Goal: Complete application form

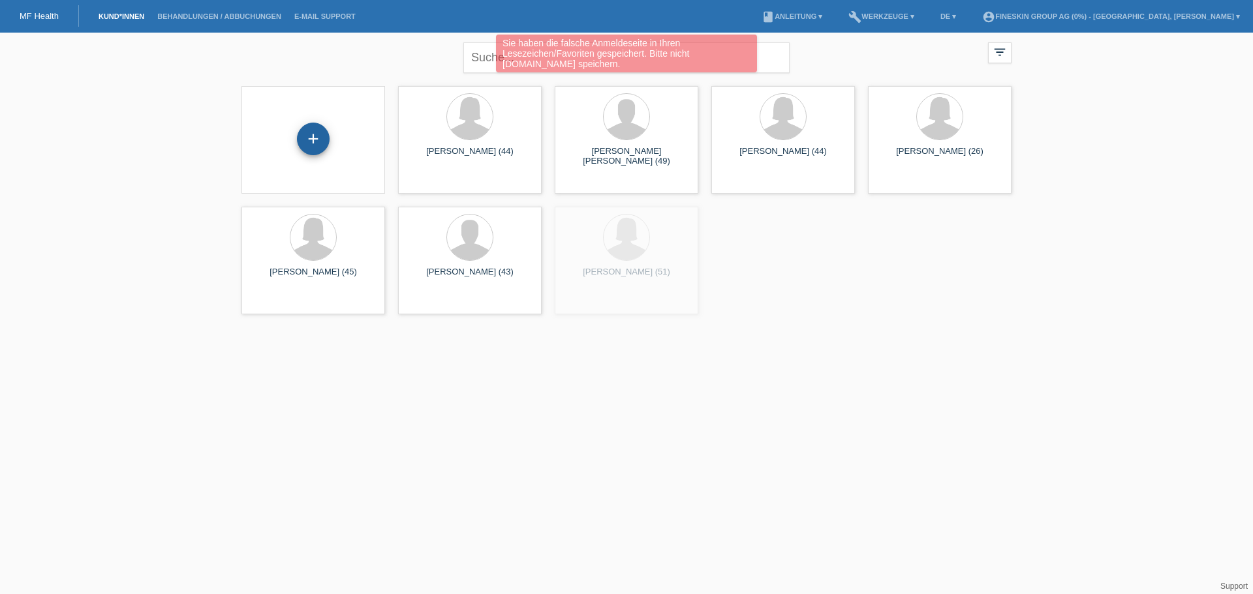
click at [311, 135] on div "+" at bounding box center [313, 139] width 33 height 33
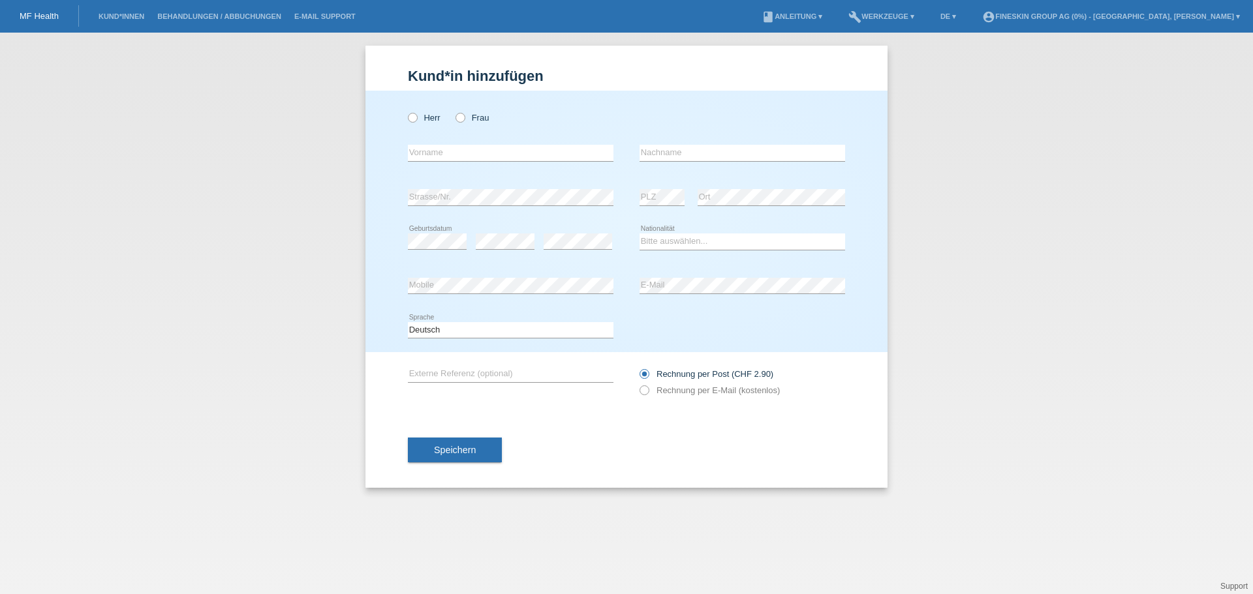
drag, startPoint x: 460, startPoint y: 121, endPoint x: 437, endPoint y: 103, distance: 29.2
click at [454, 111] on icon at bounding box center [454, 111] width 0 height 0
click at [460, 121] on input "Frau" at bounding box center [459, 117] width 8 height 8
radio input "true"
click at [451, 155] on input "text" at bounding box center [511, 153] width 206 height 16
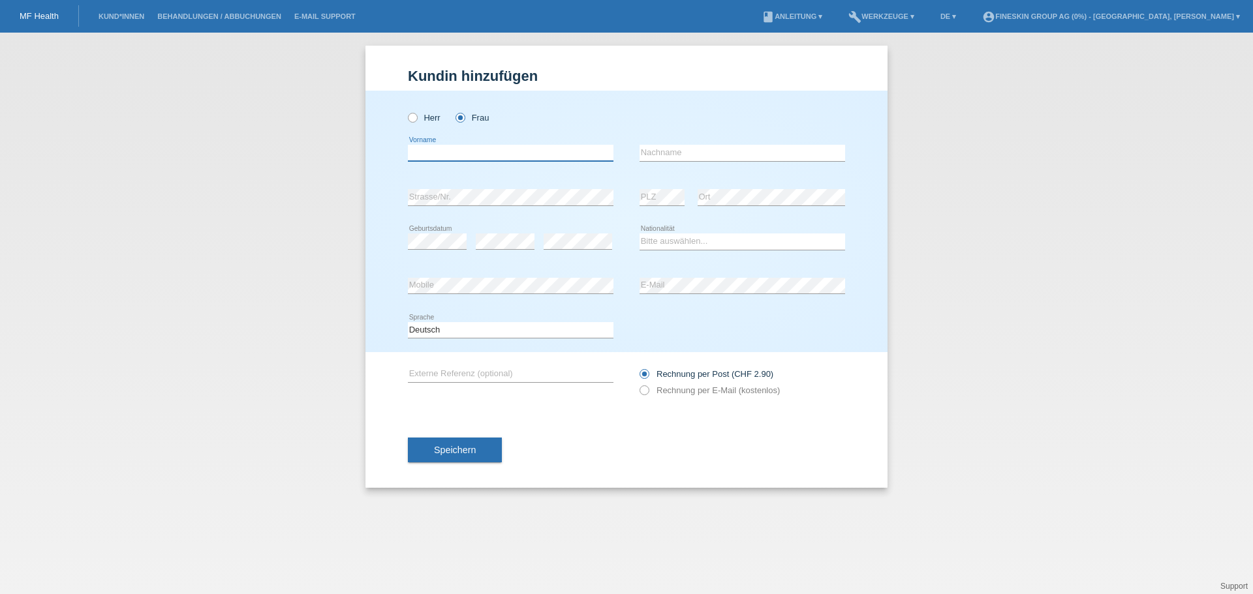
paste input "Stanislava"
type input "Stanislava"
click at [651, 146] on input "text" at bounding box center [743, 153] width 206 height 16
paste input "Poworoznaja"
type input "Poworoznaja"
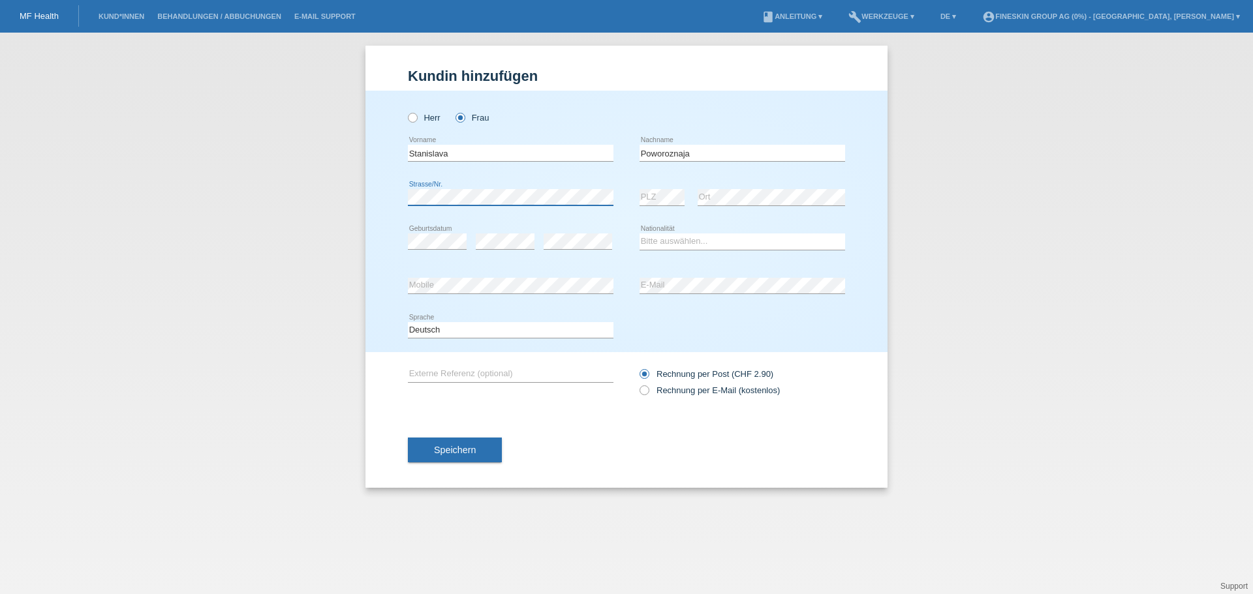
click at [391, 194] on div "Herr Frau Stanislava error Vorname C" at bounding box center [626, 222] width 522 height 262
click at [656, 241] on select "Bitte auswählen... Schweiz Deutschland Liechtenstein Österreich ------------ Af…" at bounding box center [743, 242] width 206 height 16
select select "CH"
click at [640, 234] on select "Bitte auswählen... Schweiz Deutschland Liechtenstein Österreich ------------ Af…" at bounding box center [743, 242] width 206 height 16
click at [463, 443] on button "Speichern" at bounding box center [455, 450] width 94 height 25
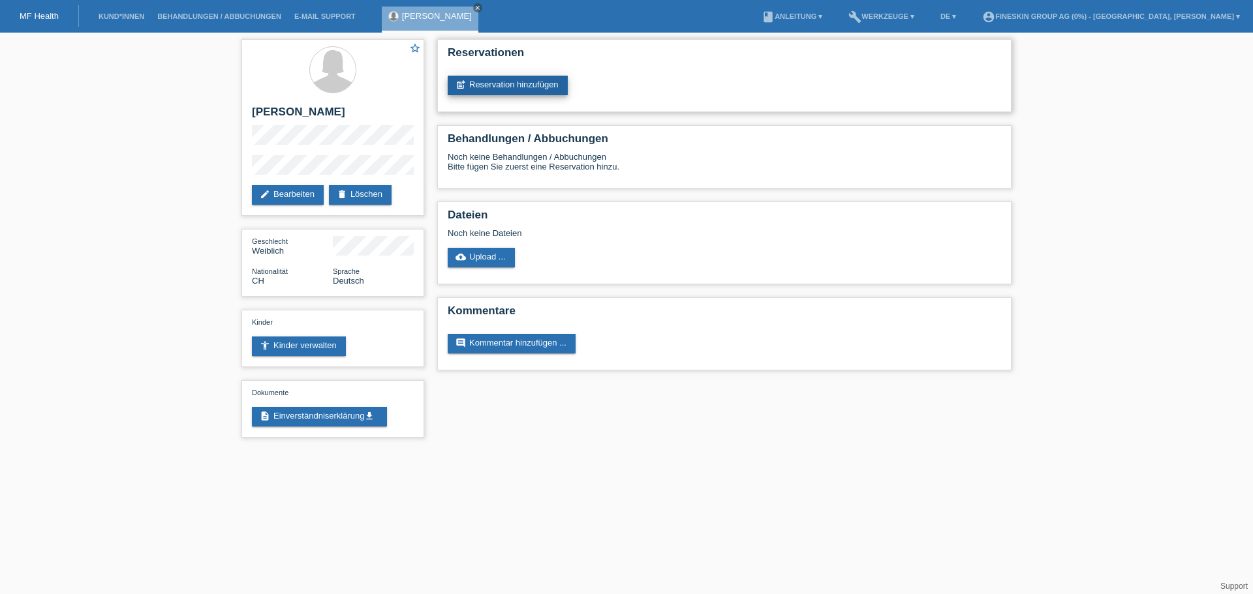
click at [469, 84] on link "post_add Reservation hinzufügen" at bounding box center [508, 86] width 120 height 20
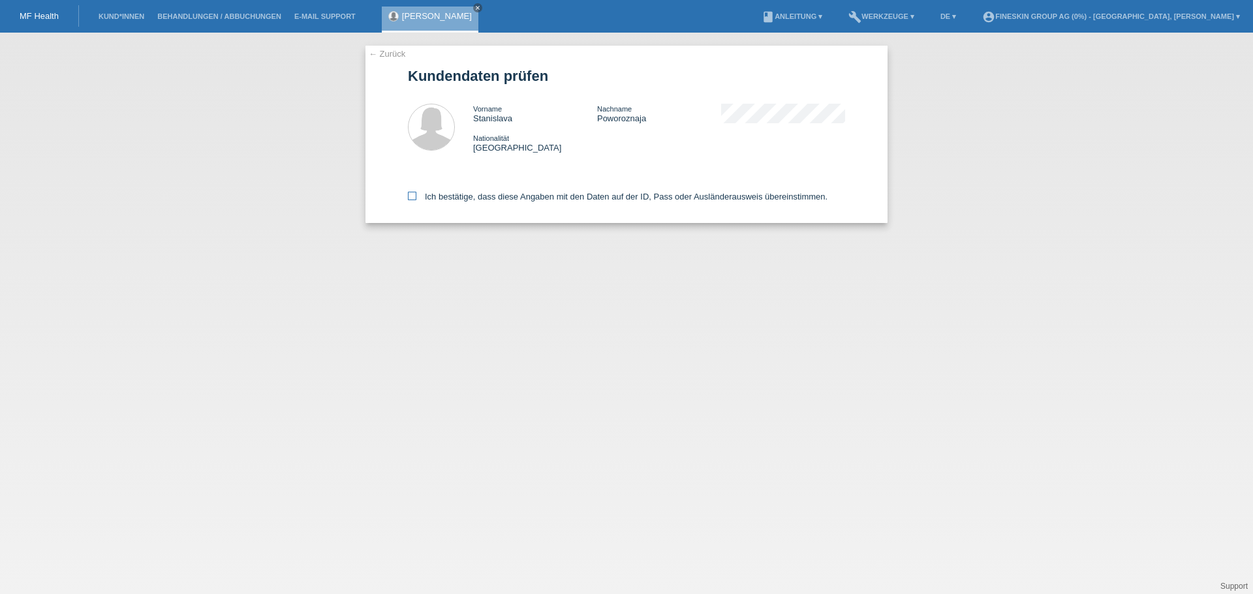
click at [594, 194] on label "Ich bestätige, dass diese Angaben mit den Daten auf der ID, Pass oder Ausländer…" at bounding box center [618, 197] width 420 height 10
click at [416, 194] on input "Ich bestätige, dass diese Angaben mit den Daten auf der ID, Pass oder Ausländer…" at bounding box center [412, 196] width 8 height 8
checkbox input "true"
